Goal: Information Seeking & Learning: Learn about a topic

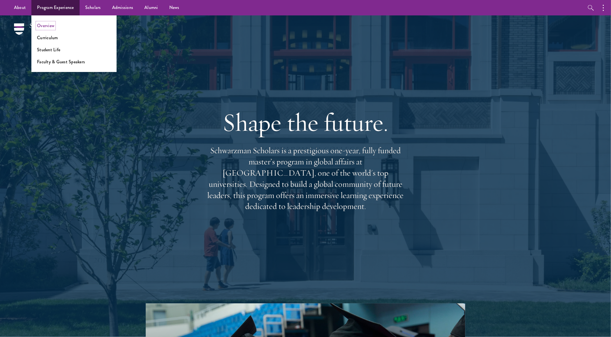
click at [49, 25] on link "Overview" at bounding box center [45, 25] width 17 height 6
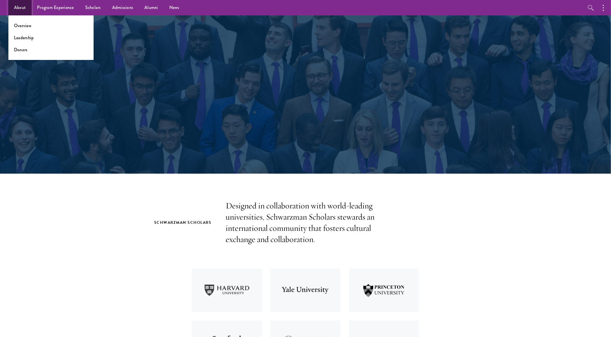
click at [21, 8] on link "About" at bounding box center [19, 7] width 23 height 15
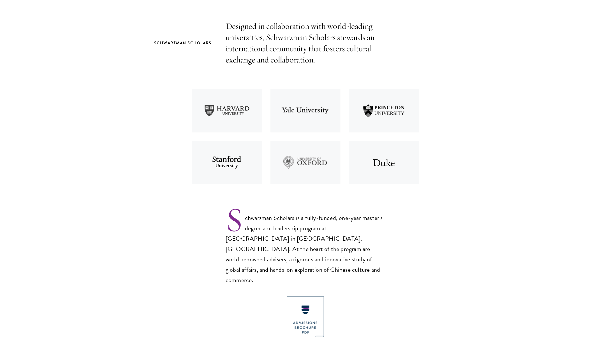
scroll to position [182, 0]
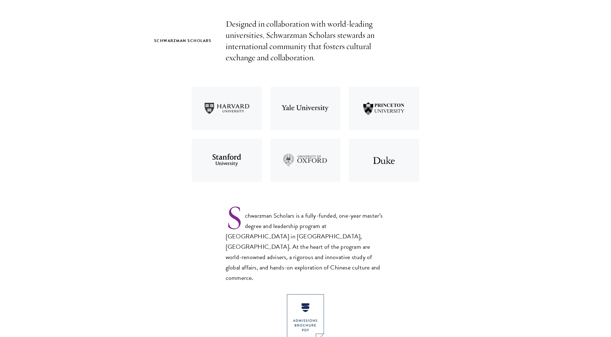
click at [248, 113] on img at bounding box center [227, 109] width 79 height 52
click at [289, 113] on img at bounding box center [305, 109] width 79 height 52
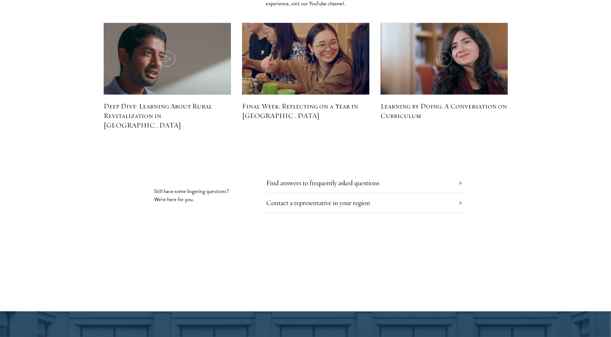
scroll to position [2509, 0]
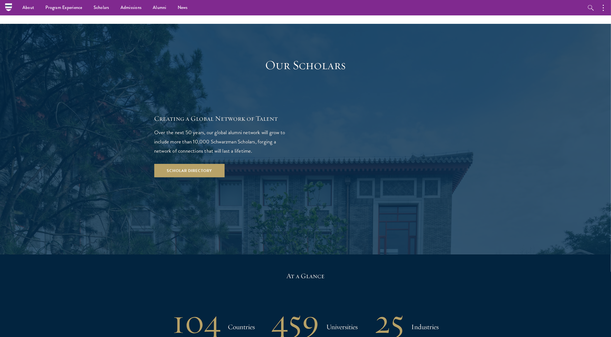
scroll to position [935, 0]
